Goal: Task Accomplishment & Management: Complete application form

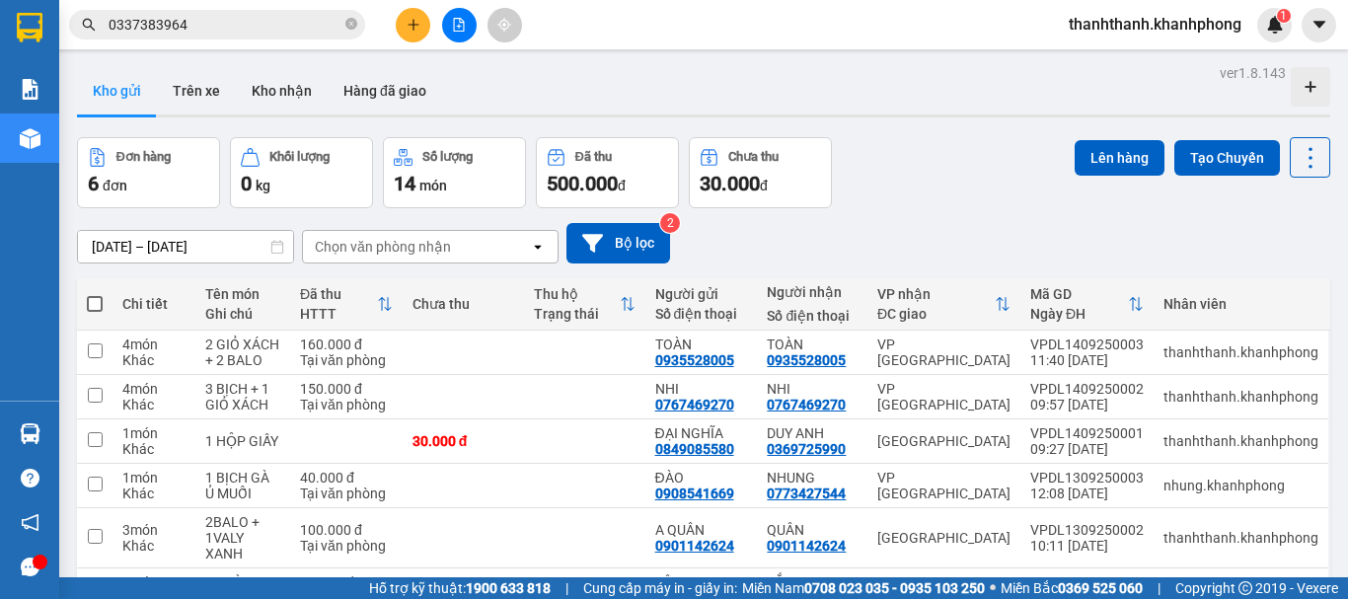
scroll to position [116, 0]
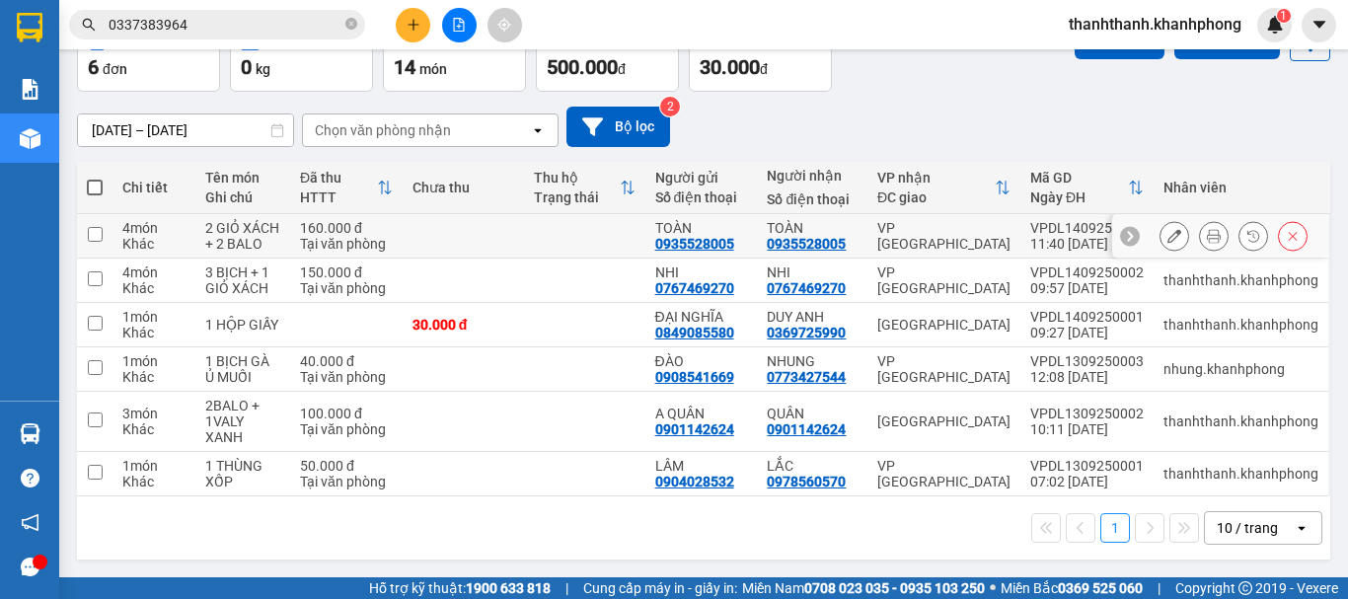
click at [403, 231] on td at bounding box center [463, 236] width 121 height 44
checkbox input "true"
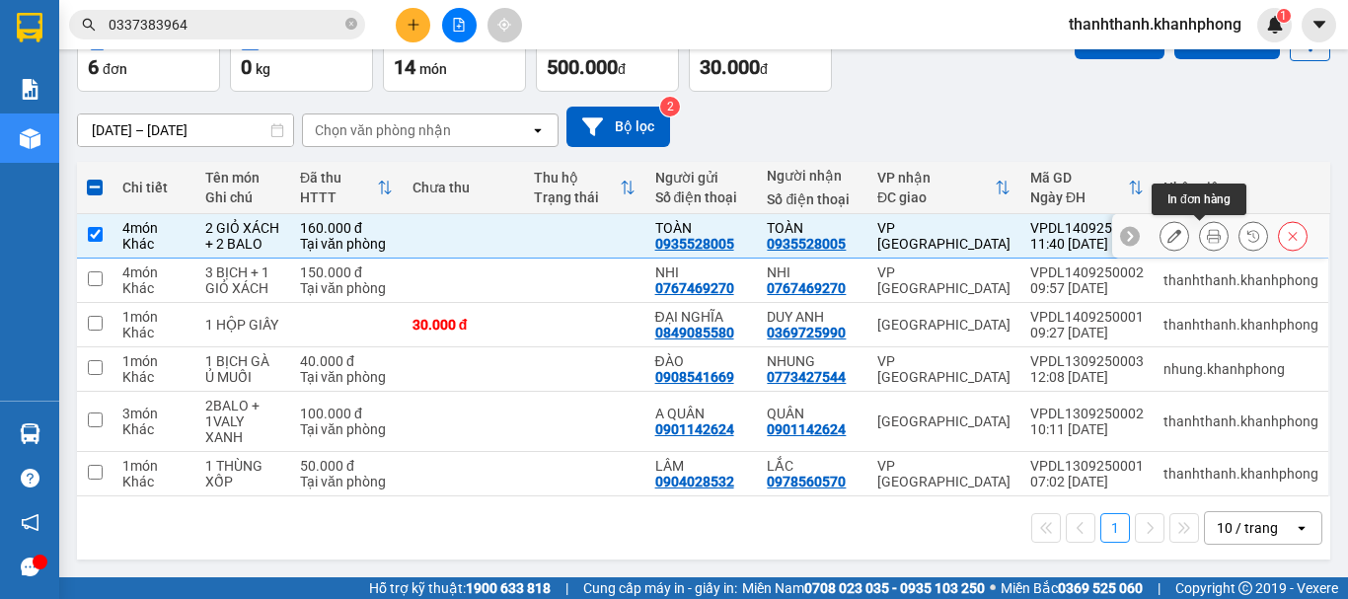
click at [1208, 240] on button at bounding box center [1214, 236] width 28 height 35
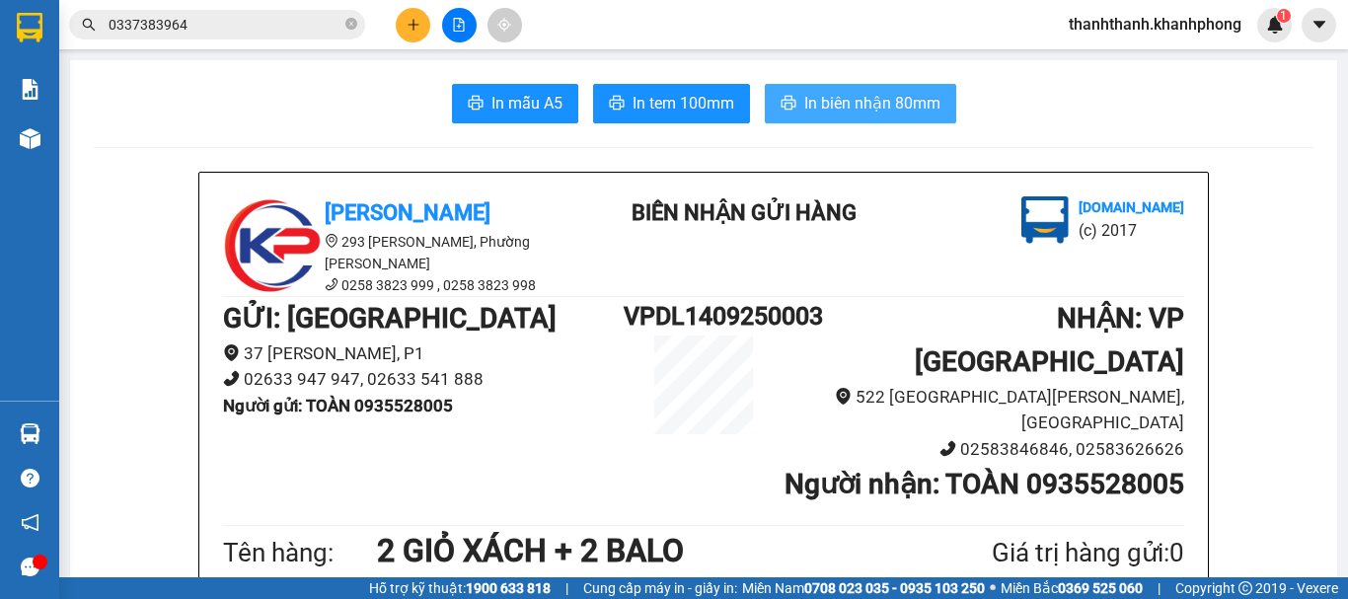
click at [838, 97] on span "In biên nhận 80mm" at bounding box center [872, 103] width 136 height 25
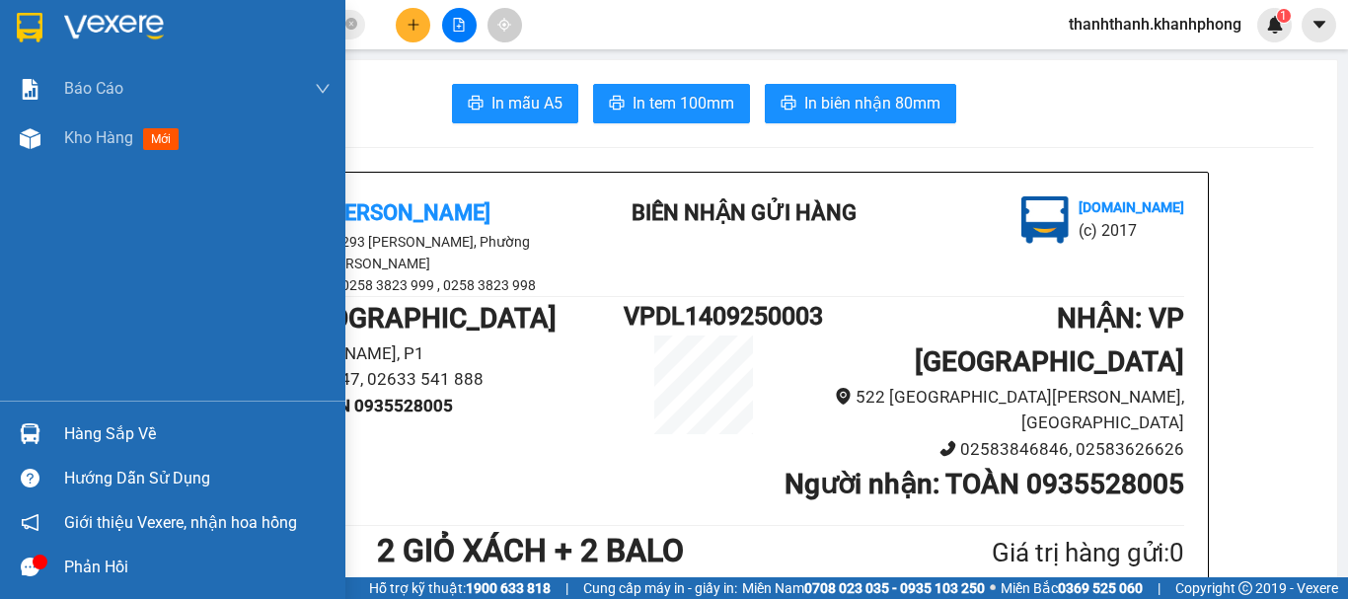
click at [44, 11] on div at bounding box center [30, 27] width 35 height 35
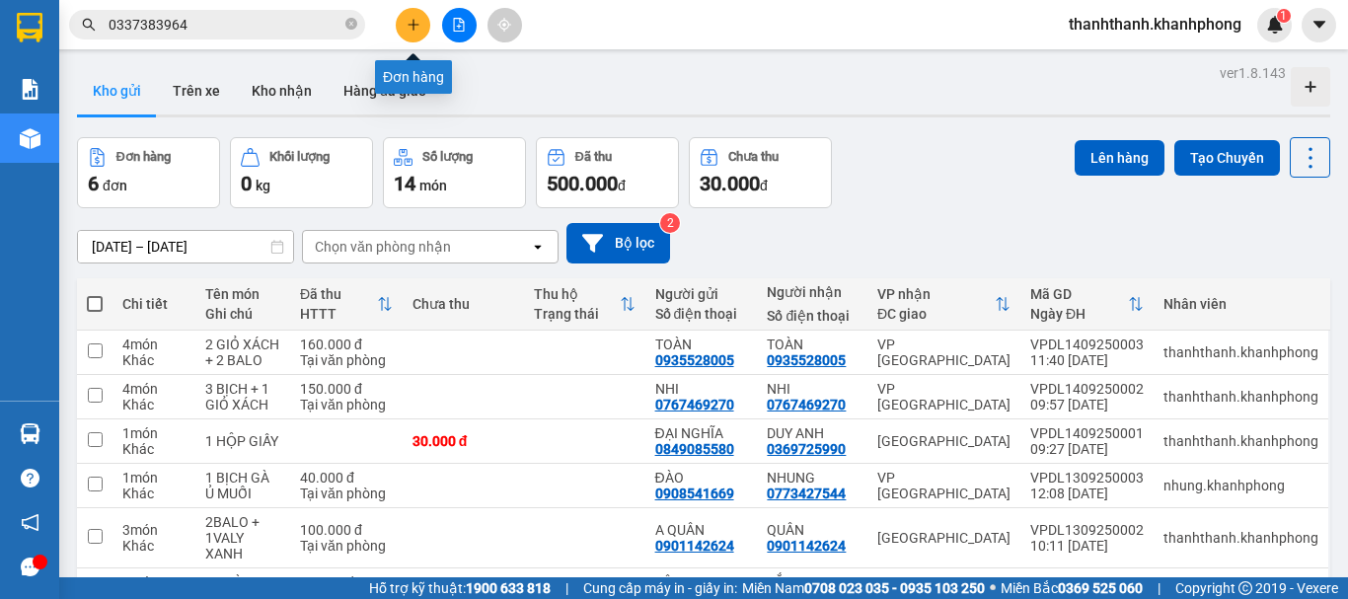
click at [402, 31] on button at bounding box center [413, 25] width 35 height 35
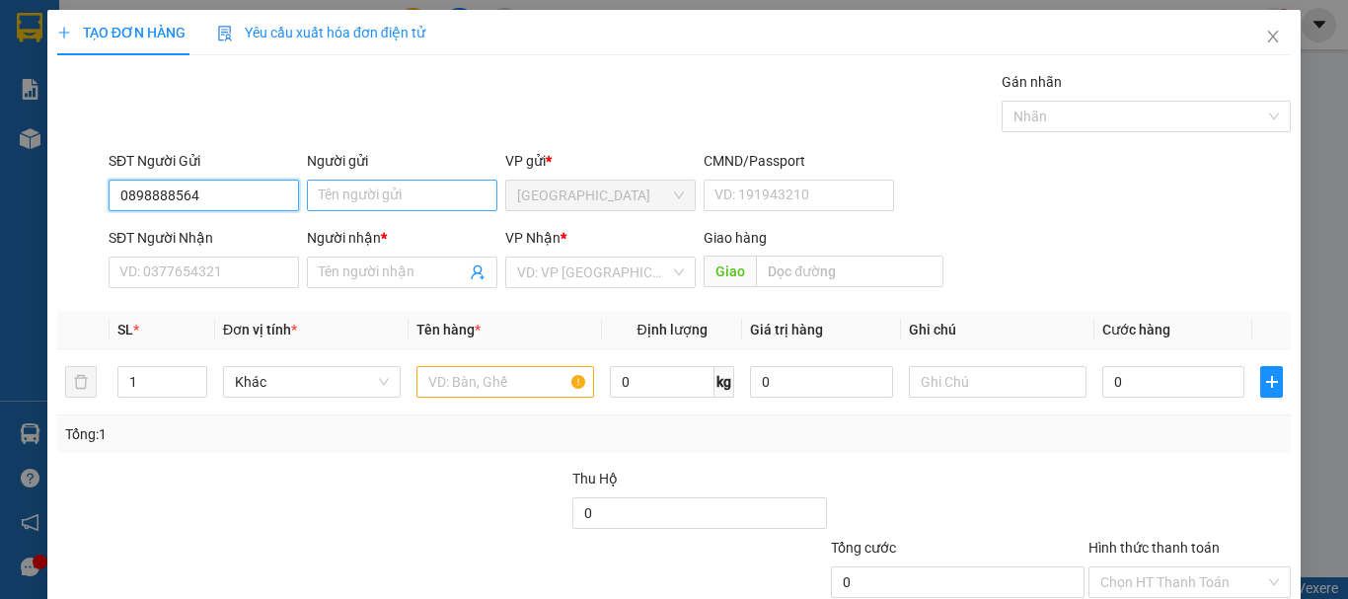
type input "0898888564"
click at [347, 190] on input "Người gửi" at bounding box center [402, 196] width 190 height 32
type input "t"
type input "TIỀN"
click at [230, 289] on div "SĐT Người Nhận VD: 0377654321" at bounding box center [204, 261] width 190 height 69
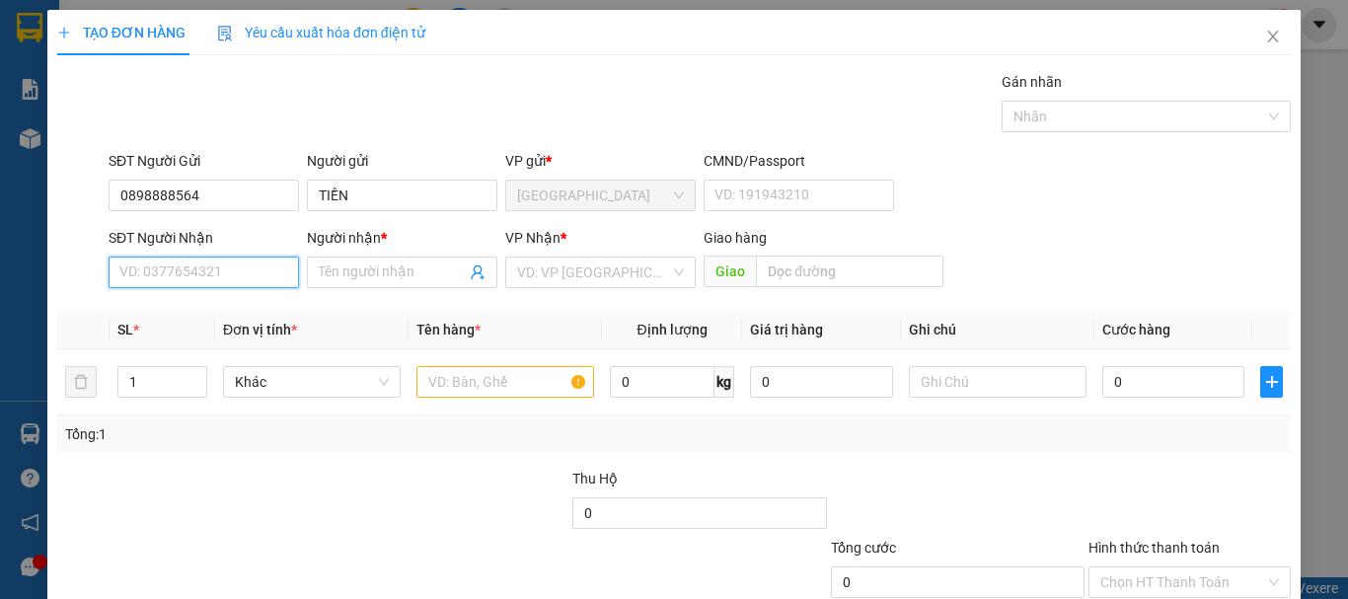
click at [230, 286] on input "SĐT Người Nhận" at bounding box center [204, 273] width 190 height 32
type input "0386109386"
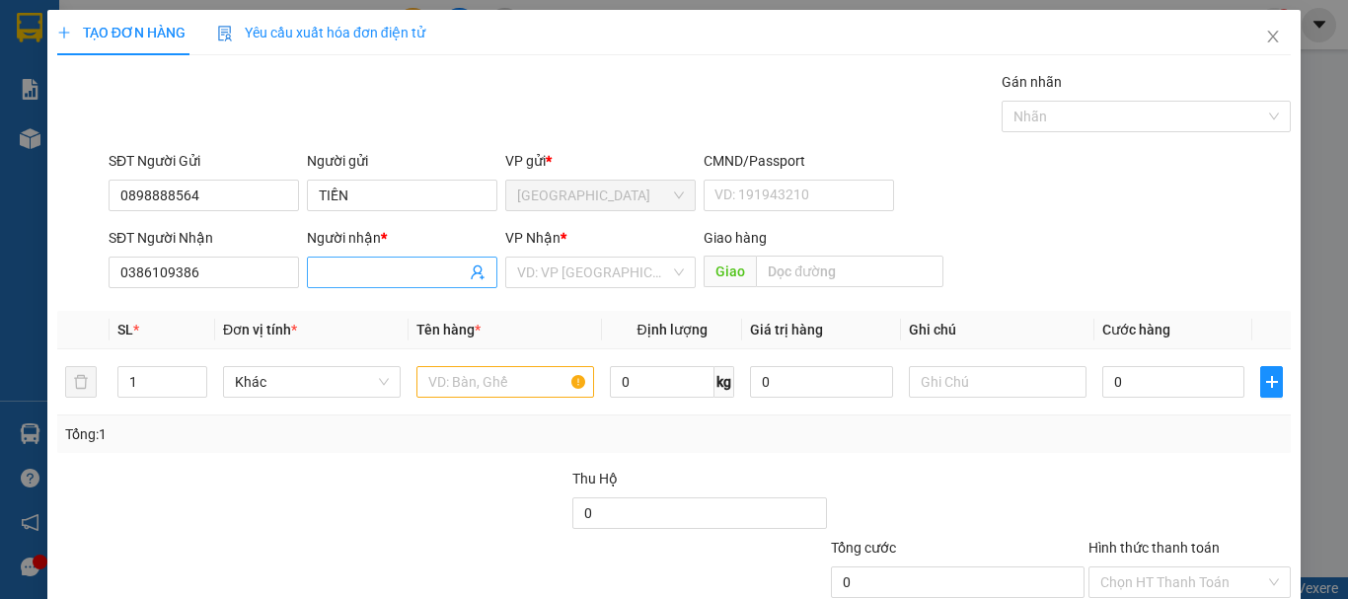
click at [355, 281] on span at bounding box center [402, 273] width 190 height 32
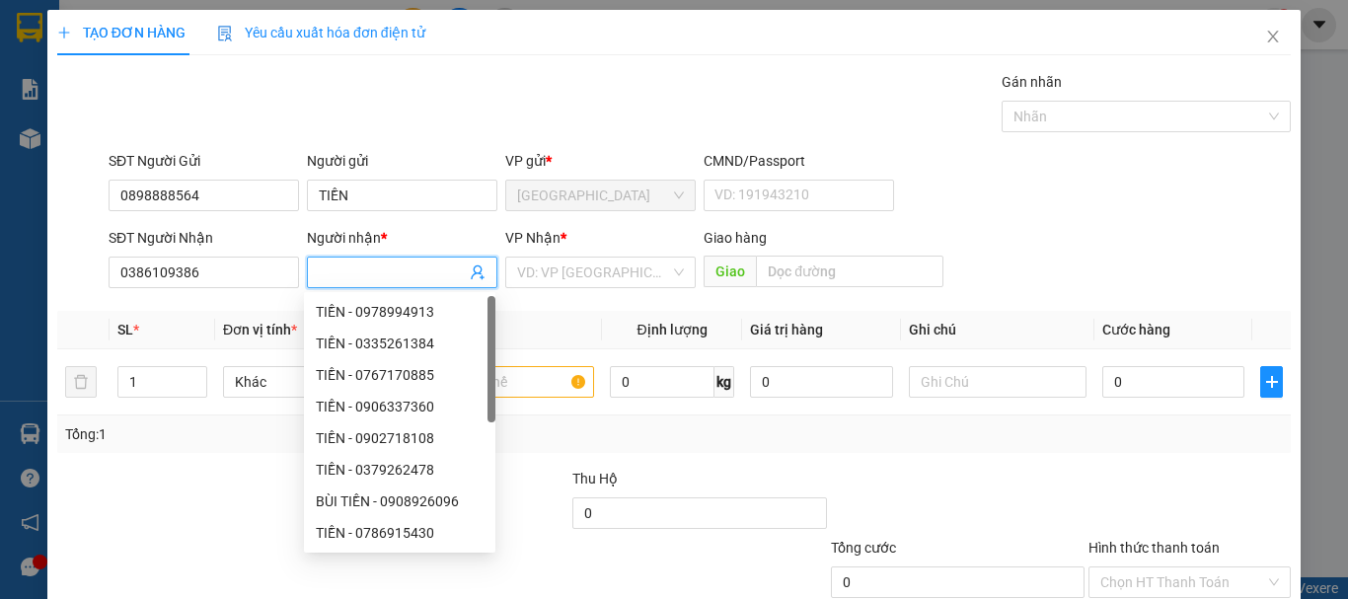
type input "D"
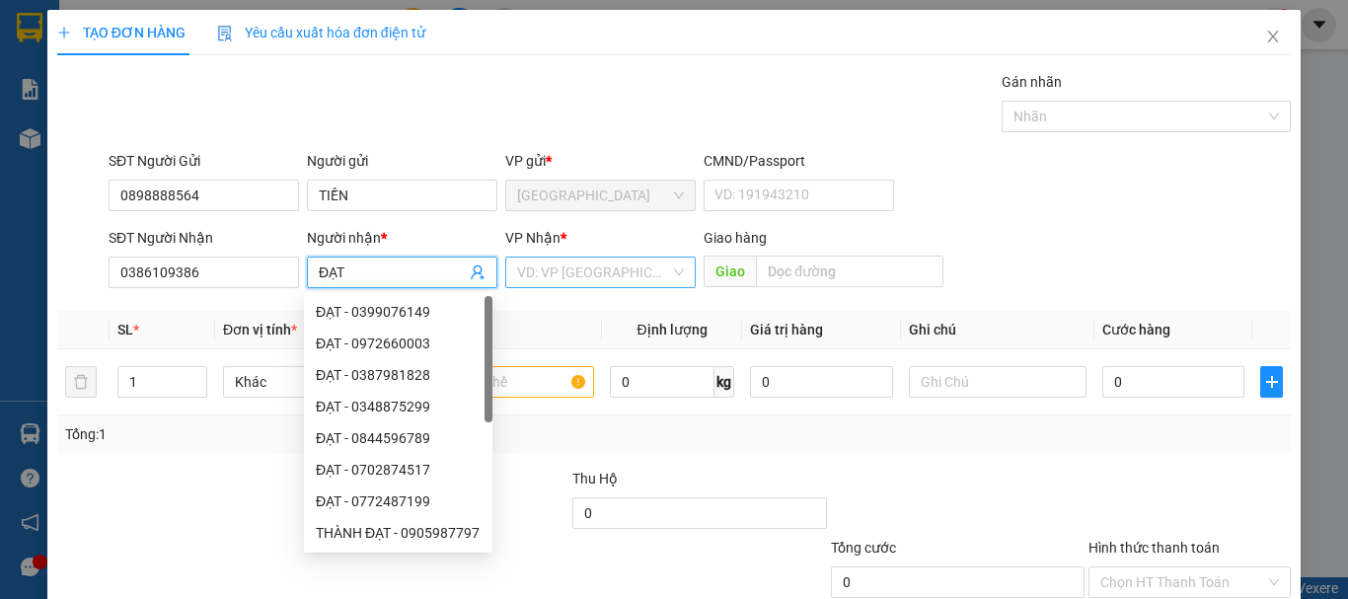
type input "ĐẠT"
click at [559, 262] on input "search" at bounding box center [593, 273] width 153 height 30
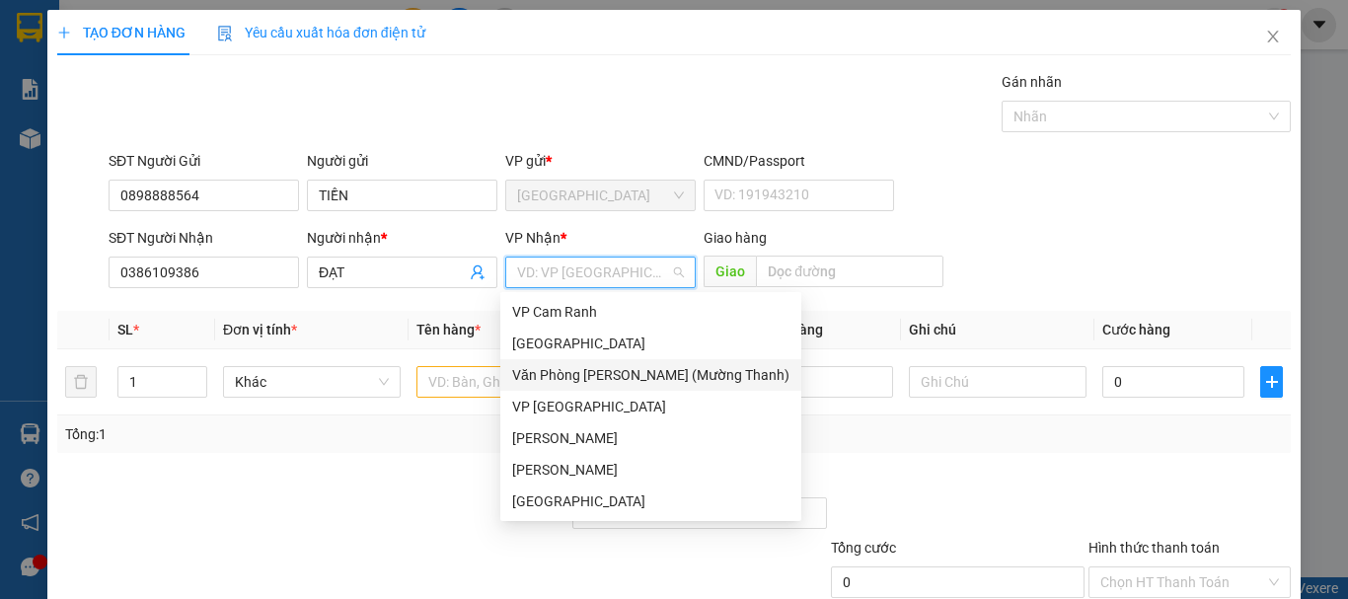
click at [546, 384] on div "Văn Phòng Trần Phú (Mường Thanh)" at bounding box center [650, 375] width 277 height 22
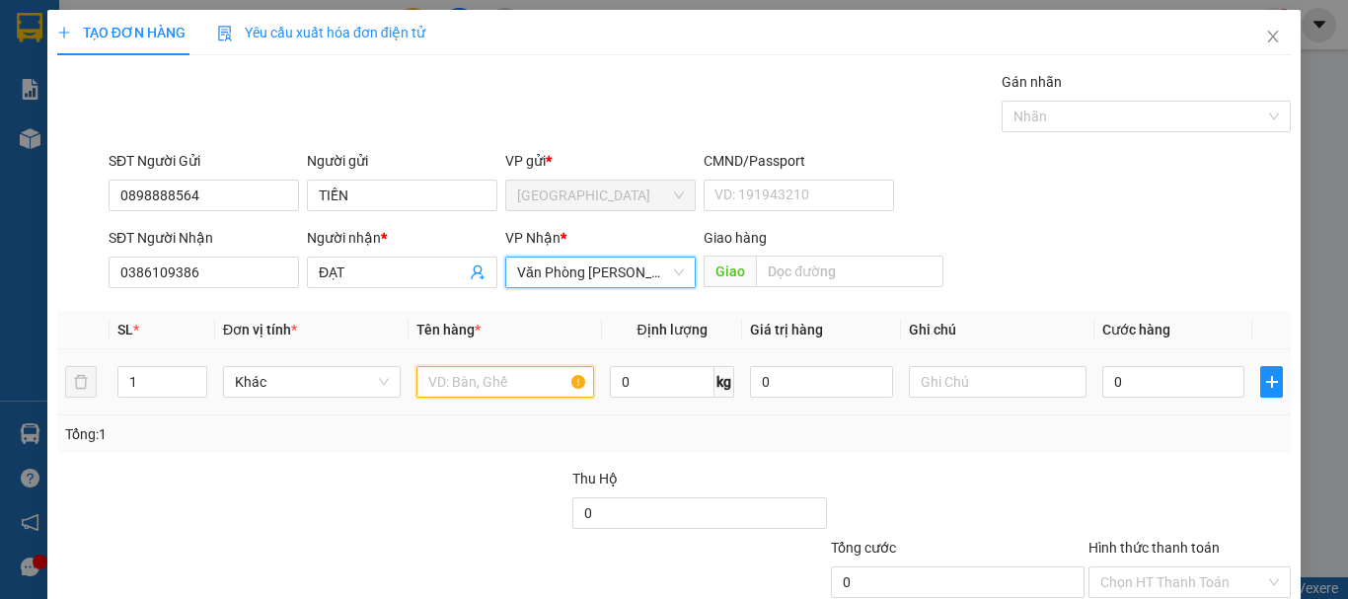
click at [485, 386] on input "text" at bounding box center [505, 382] width 178 height 32
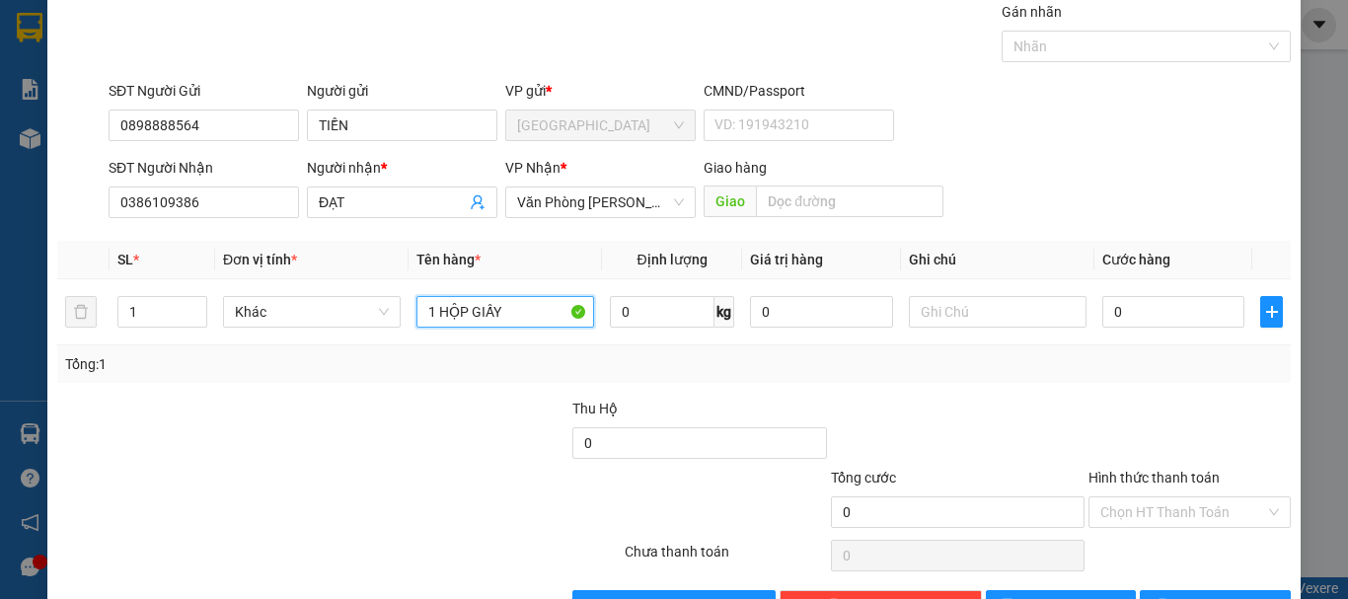
scroll to position [131, 0]
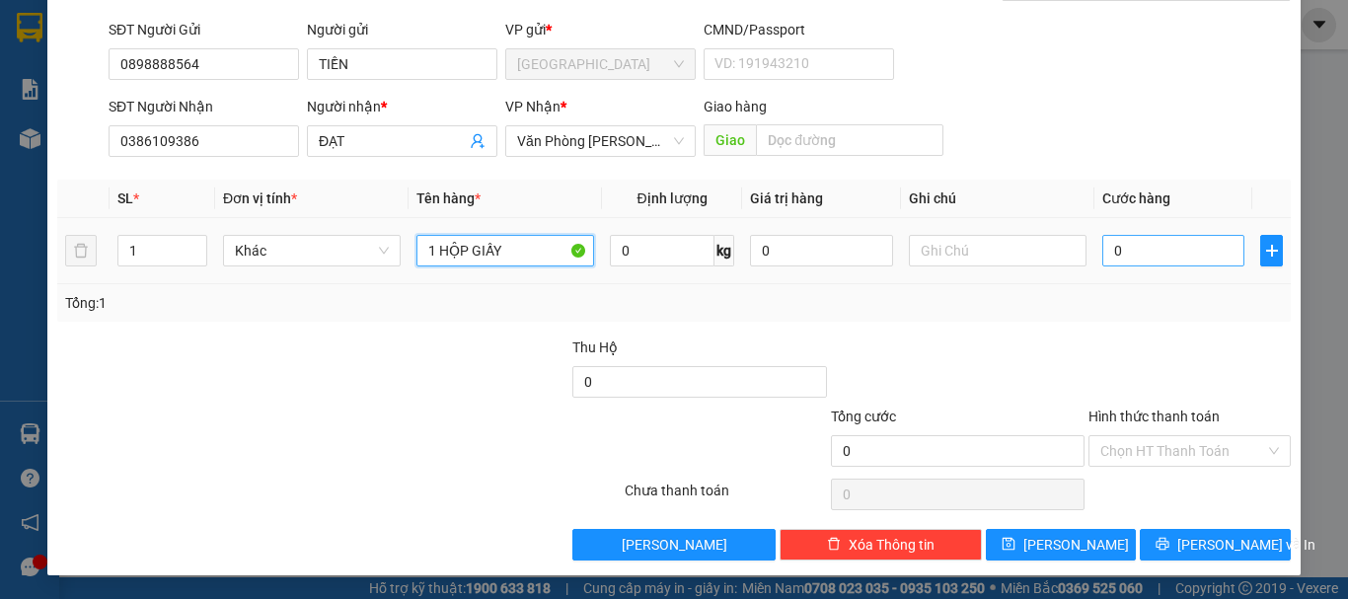
type input "1 HỘP GIẤY"
click at [1150, 261] on input "0" at bounding box center [1173, 251] width 142 height 32
type input "3"
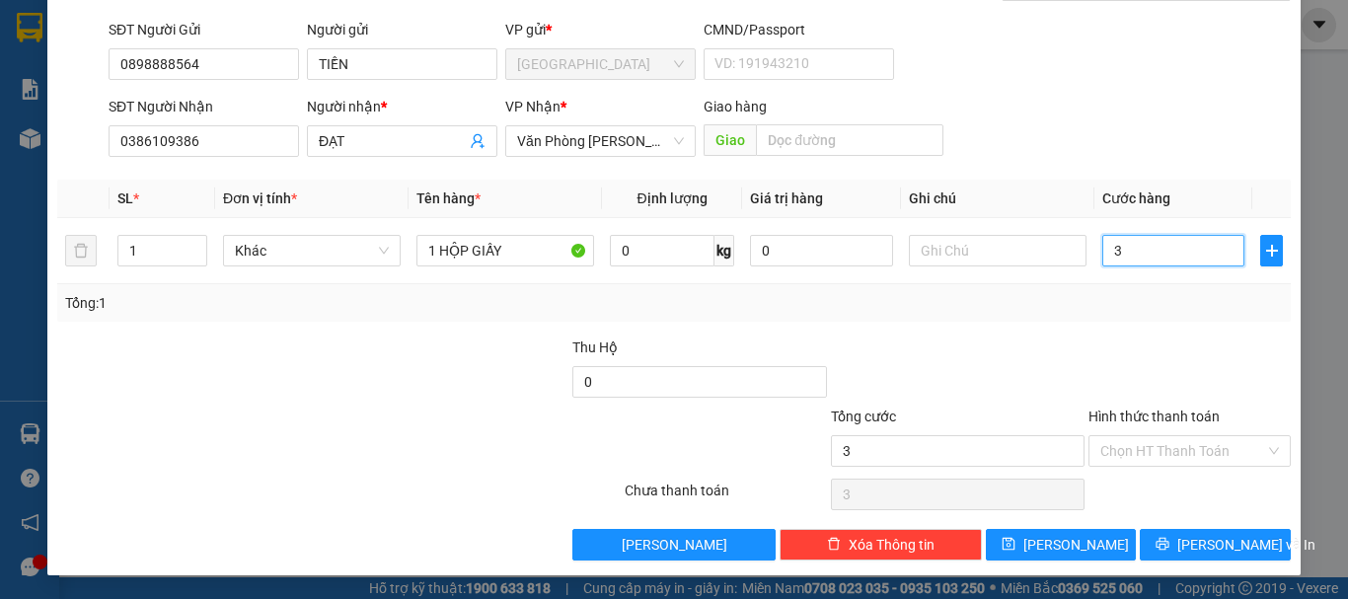
type input "3-"
type input "0"
type input "3"
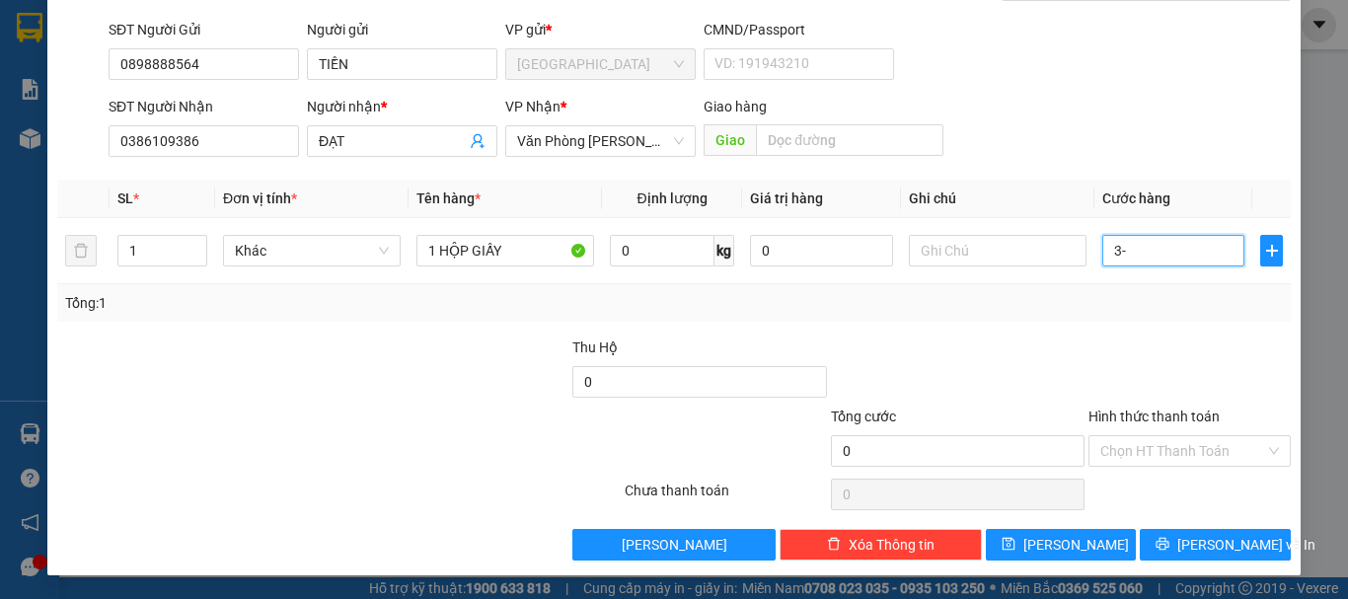
type input "3"
type input "30"
type input "300"
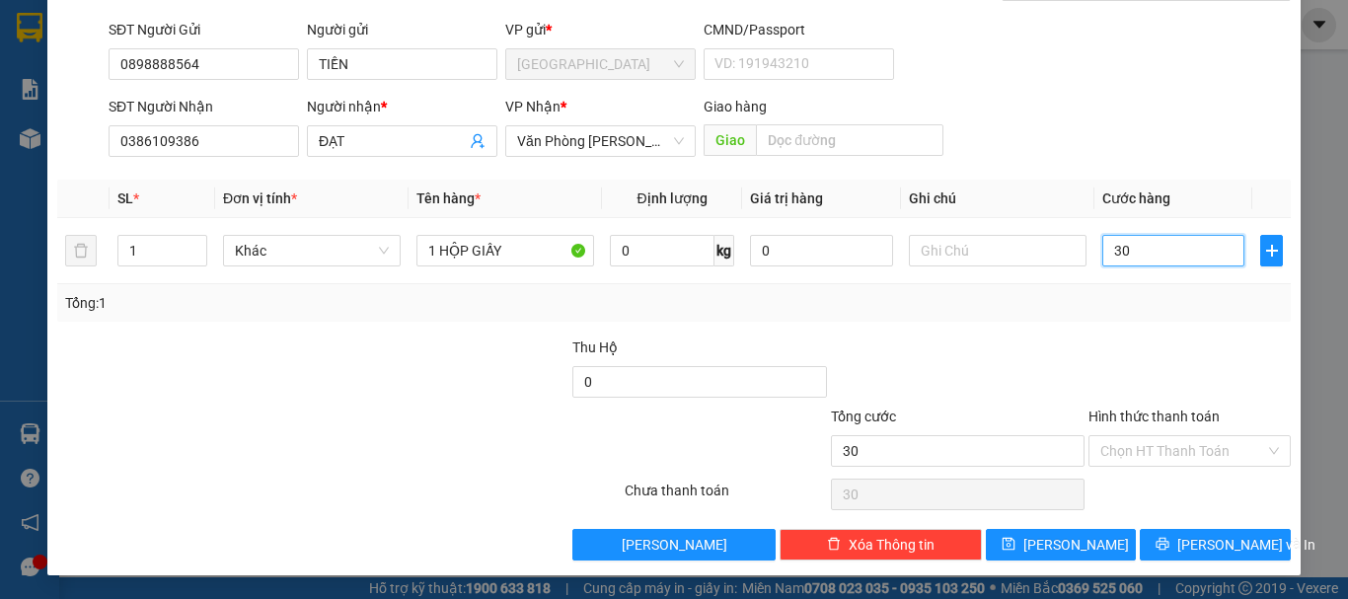
type input "300"
type input "3.000"
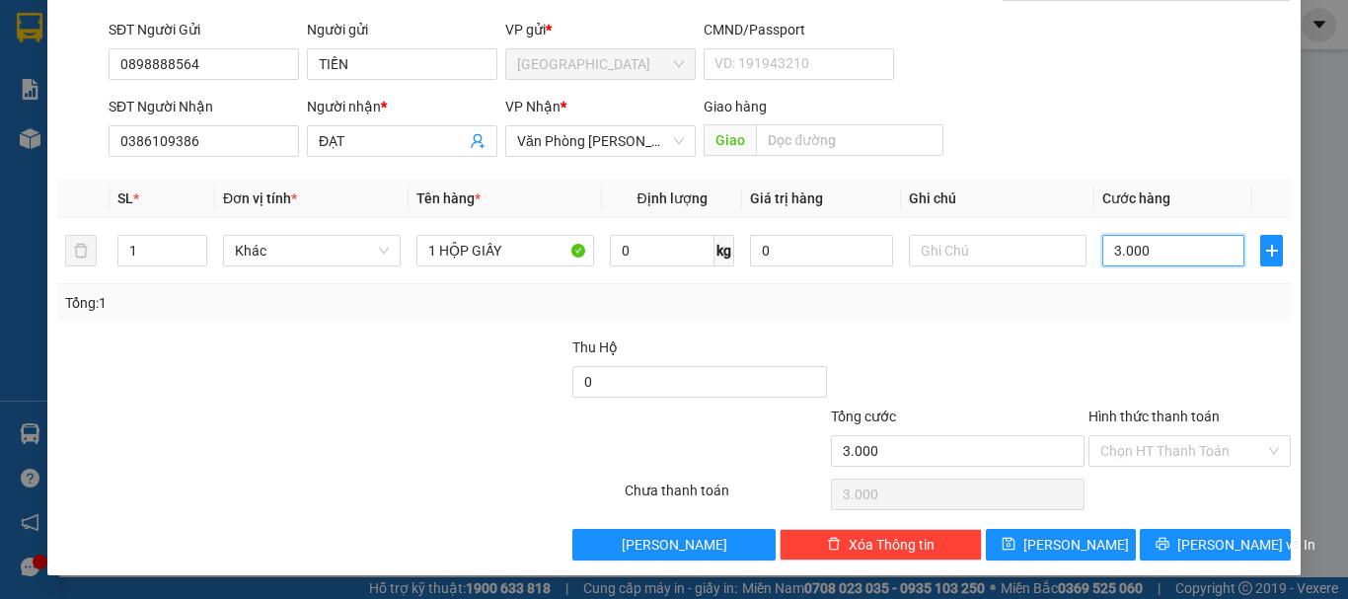
type input "30.000"
click at [1151, 463] on input "Hình thức thanh toán" at bounding box center [1182, 451] width 165 height 30
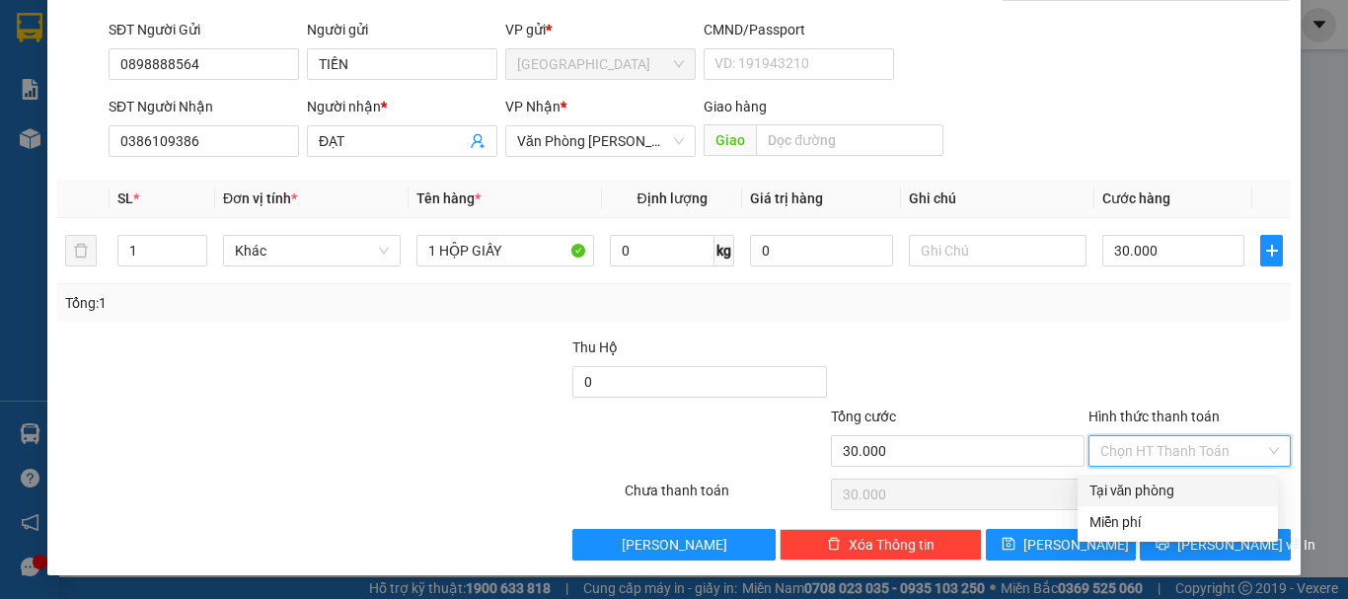
click at [1149, 482] on div "Tại văn phòng" at bounding box center [1178, 491] width 177 height 22
type input "0"
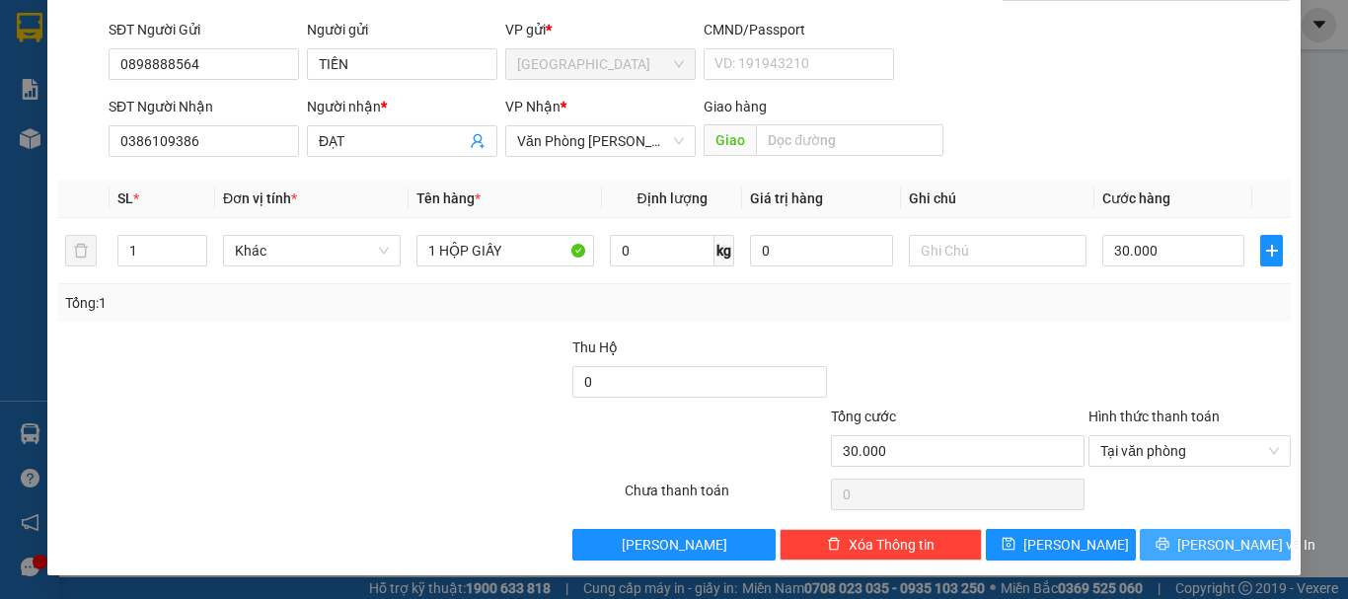
click at [1192, 547] on span "Lưu và In" at bounding box center [1246, 545] width 138 height 22
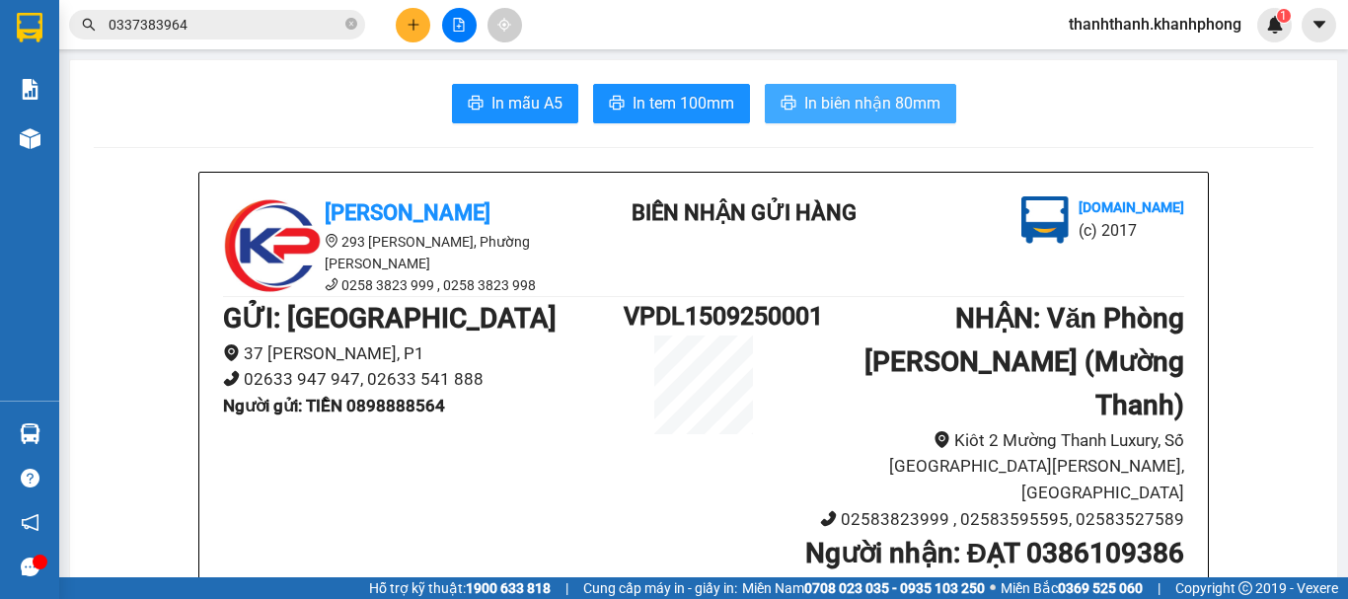
click at [884, 107] on span "In biên nhận 80mm" at bounding box center [872, 103] width 136 height 25
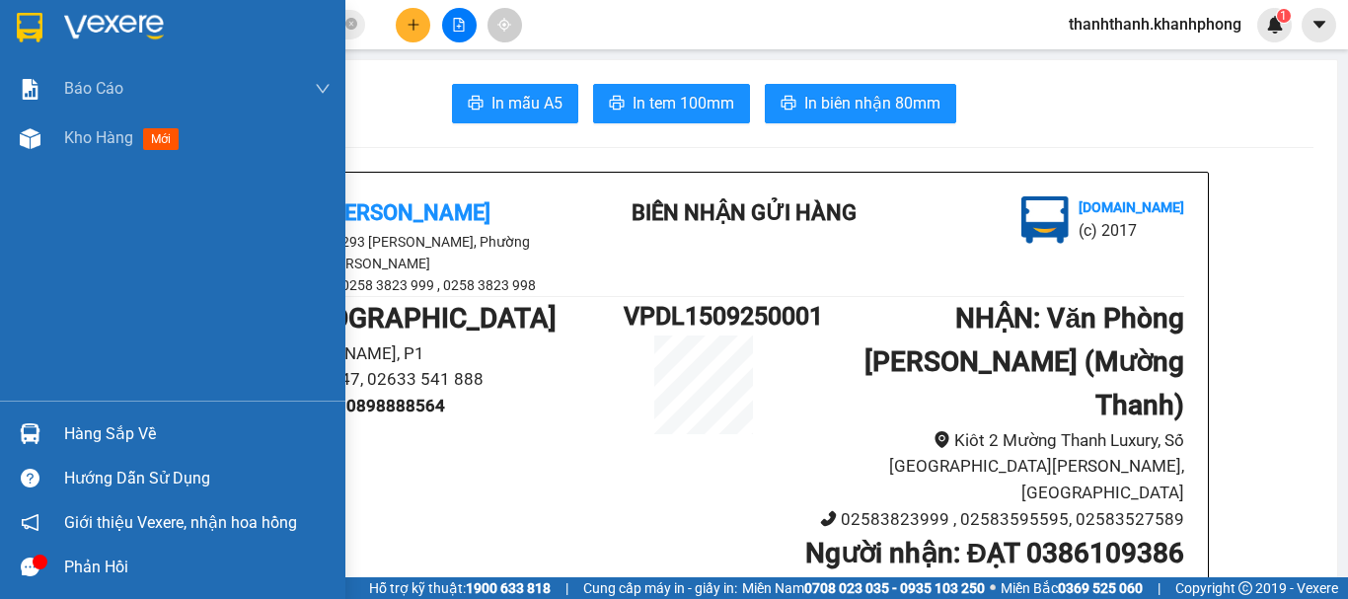
click at [25, 20] on img at bounding box center [30, 28] width 26 height 30
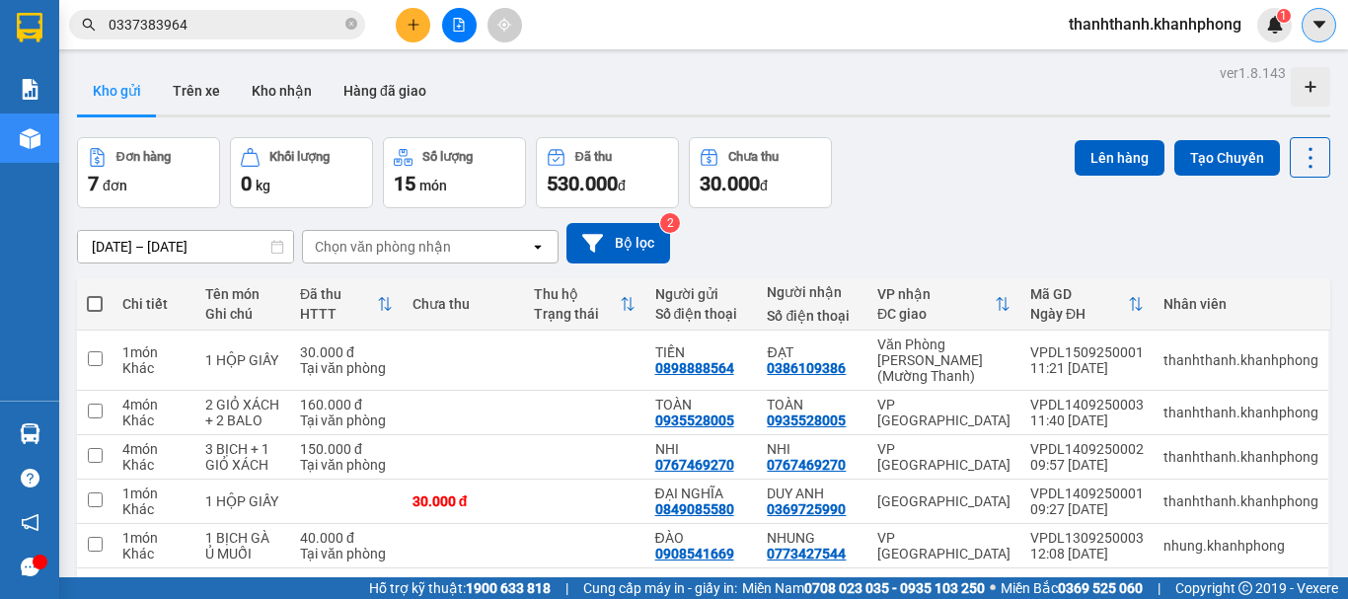
click at [1317, 29] on icon "caret-down" at bounding box center [1320, 25] width 18 height 18
click at [1130, 22] on span "thanhthanh.khanhphong" at bounding box center [1155, 24] width 204 height 25
click at [1117, 66] on span "Đăng xuất" at bounding box center [1163, 61] width 166 height 22
